Goal: Find specific page/section: Find specific page/section

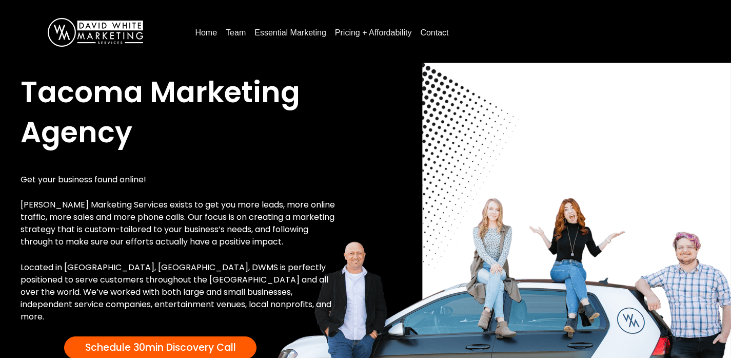
click at [368, 145] on div "Tacoma Marketing Agency Get your business found online! [PERSON_NAME] Marketing…" at bounding box center [365, 254] width 711 height 385
